Goal: Transaction & Acquisition: Purchase product/service

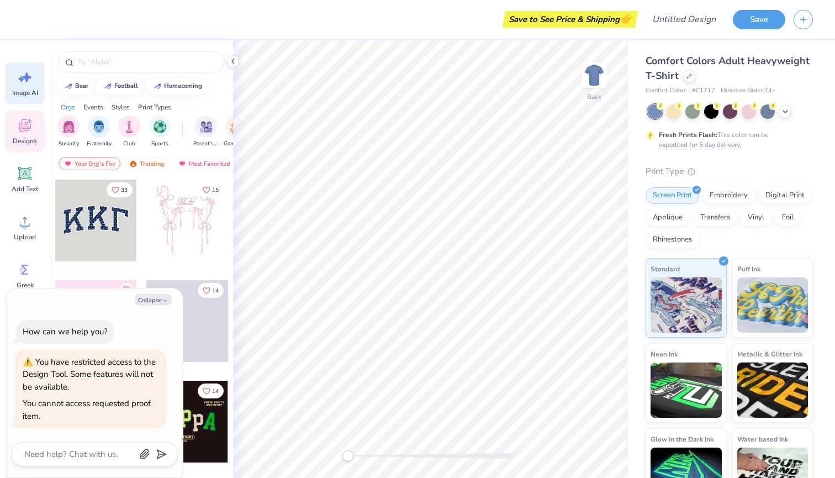
type textarea "x"
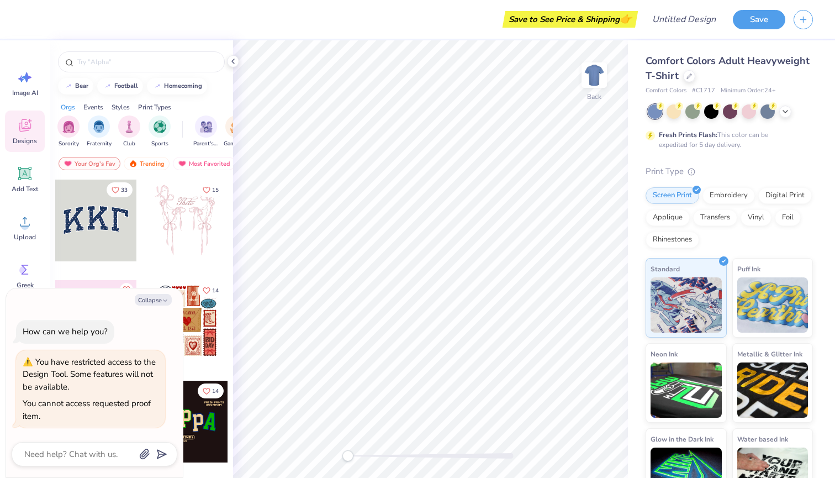
click at [36, 28] on div "Save to See Price & Shipping 👉" at bounding box center [332, 19] width 605 height 39
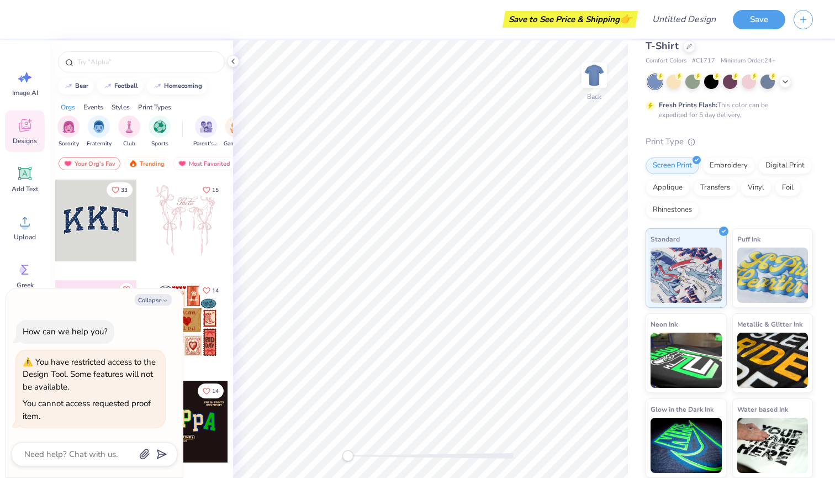
scroll to position [29, 0]
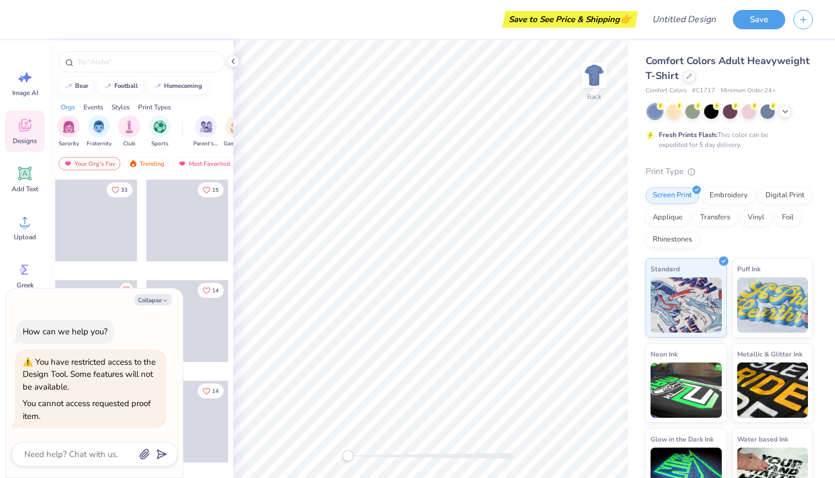
type textarea "x"
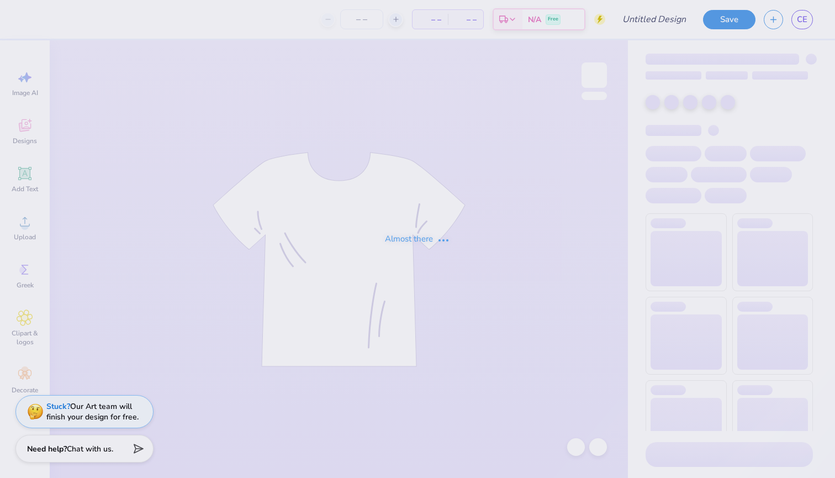
type input "48"
type input "Pledge Shirts!"
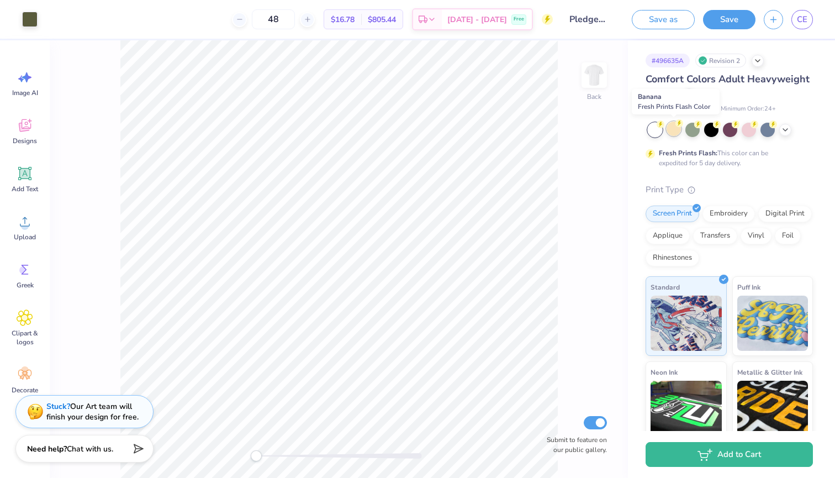
click at [675, 130] on div at bounding box center [673, 128] width 14 height 14
click at [677, 131] on div at bounding box center [673, 128] width 14 height 14
click at [676, 126] on icon at bounding box center [679, 123] width 8 height 8
click at [686, 128] on div at bounding box center [692, 128] width 14 height 14
click at [715, 129] on div at bounding box center [711, 128] width 14 height 14
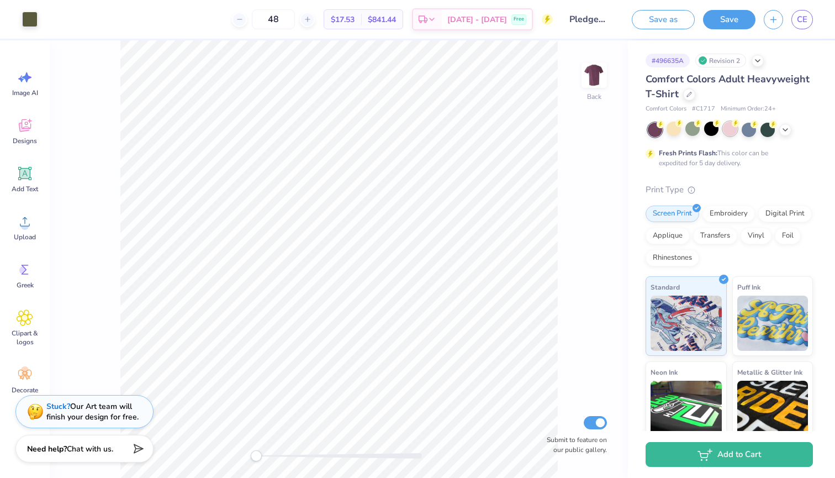
click at [727, 130] on div at bounding box center [730, 128] width 14 height 14
click at [707, 126] on div at bounding box center [711, 128] width 14 height 14
click at [747, 127] on div at bounding box center [748, 128] width 14 height 14
click at [782, 129] on icon at bounding box center [785, 128] width 9 height 9
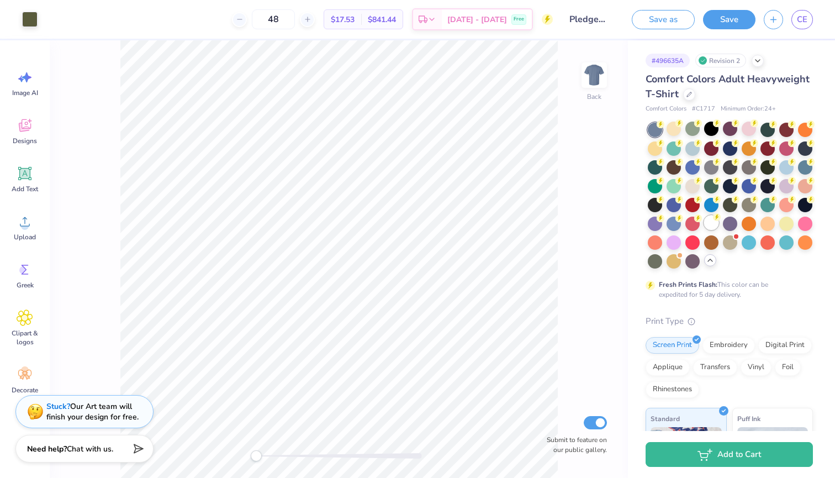
click at [709, 224] on div at bounding box center [711, 222] width 14 height 14
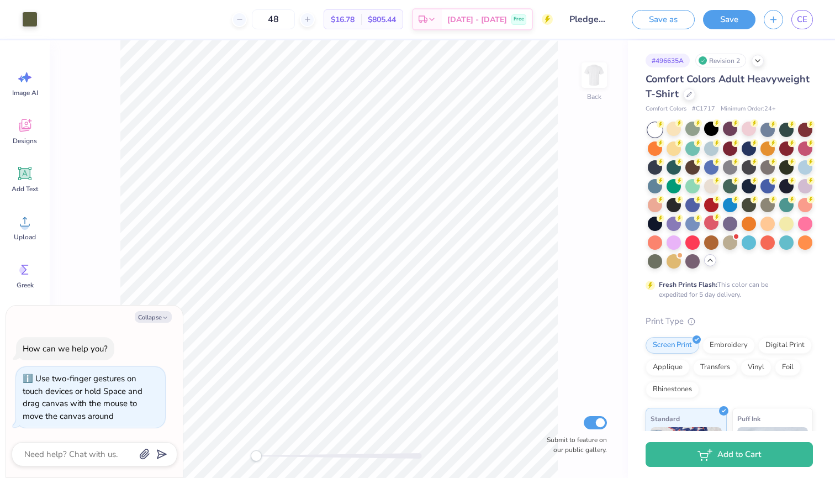
click at [195, 454] on div "Back Submit to feature on our public gallery." at bounding box center [339, 258] width 578 height 437
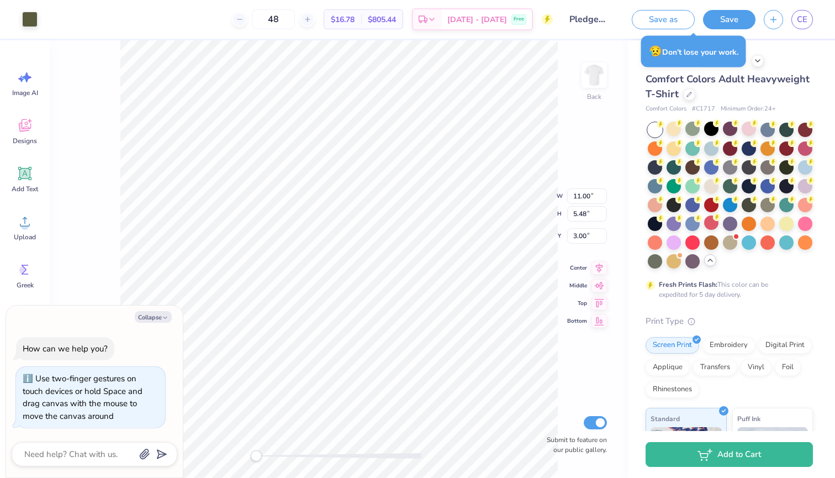
type textarea "x"
